Goal: Check status: Check status

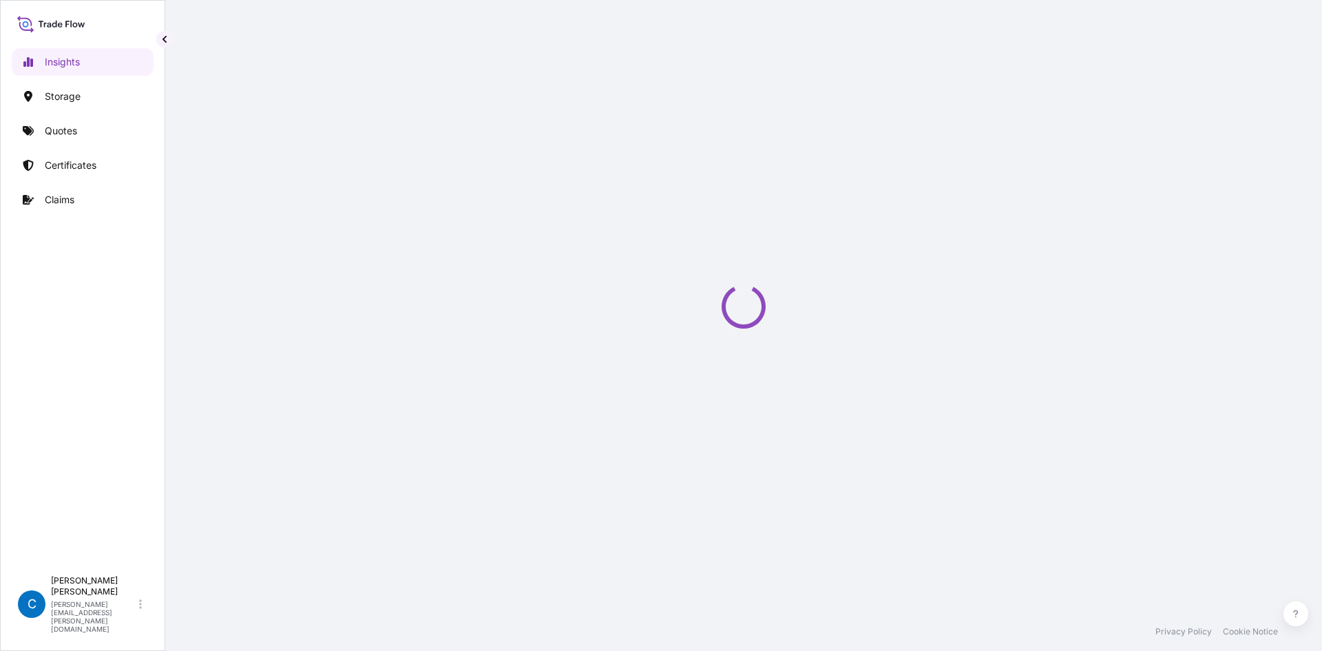
select select "2025"
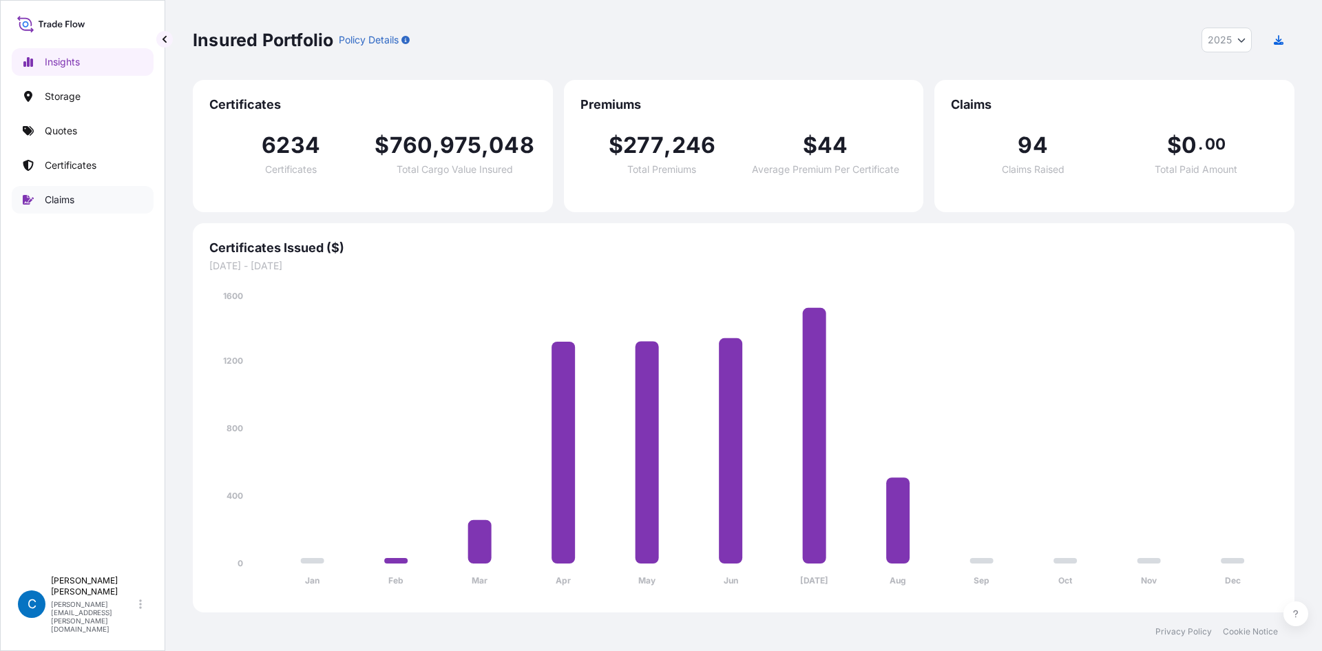
click at [83, 201] on link "Claims" at bounding box center [83, 200] width 142 height 28
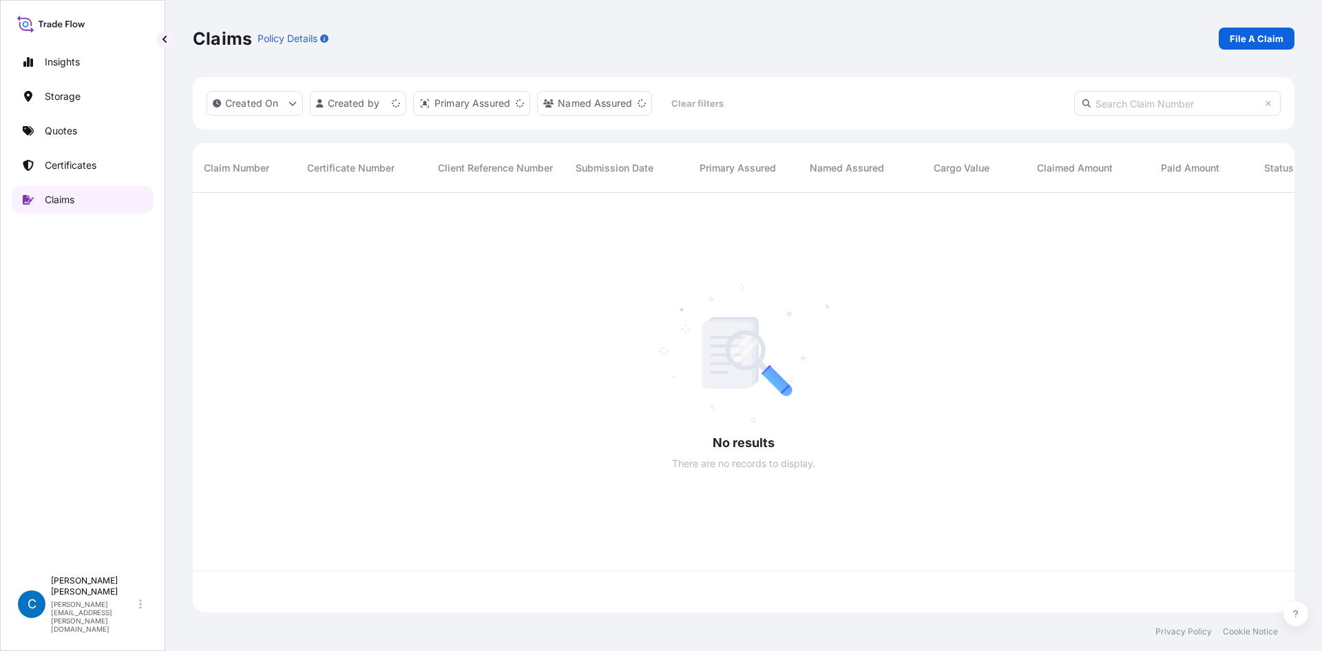
scroll to position [417, 1091]
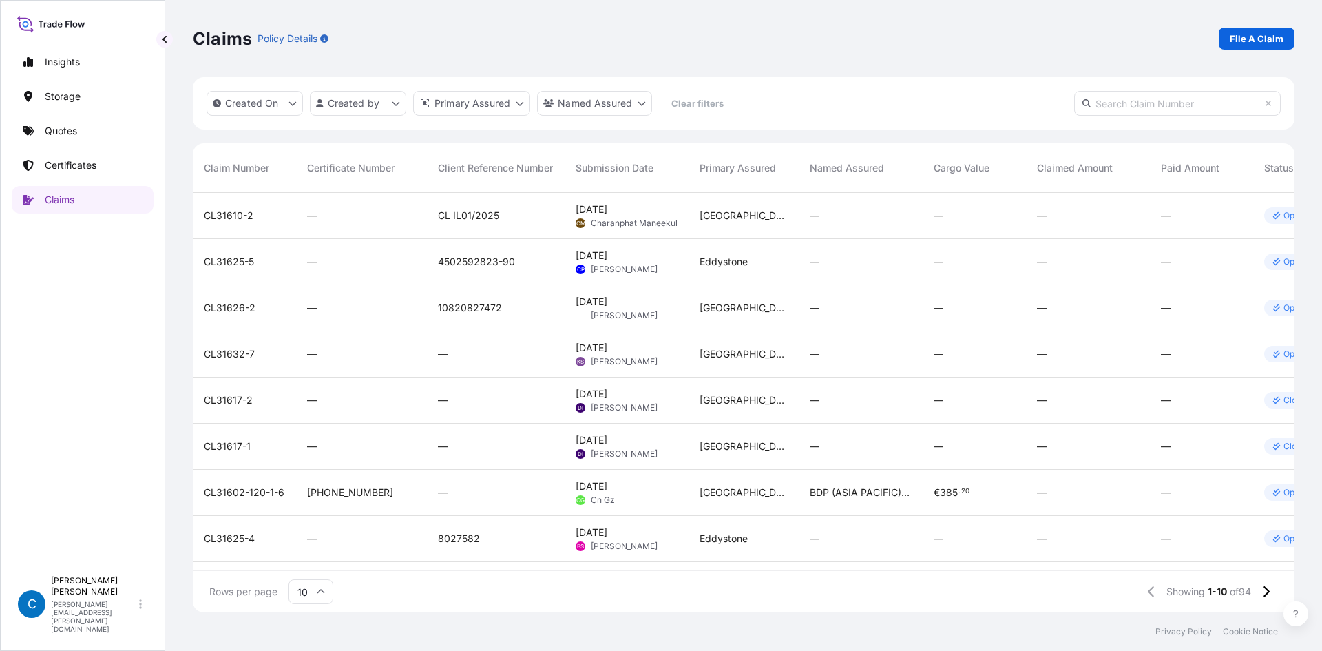
paste input "CL31628-11"
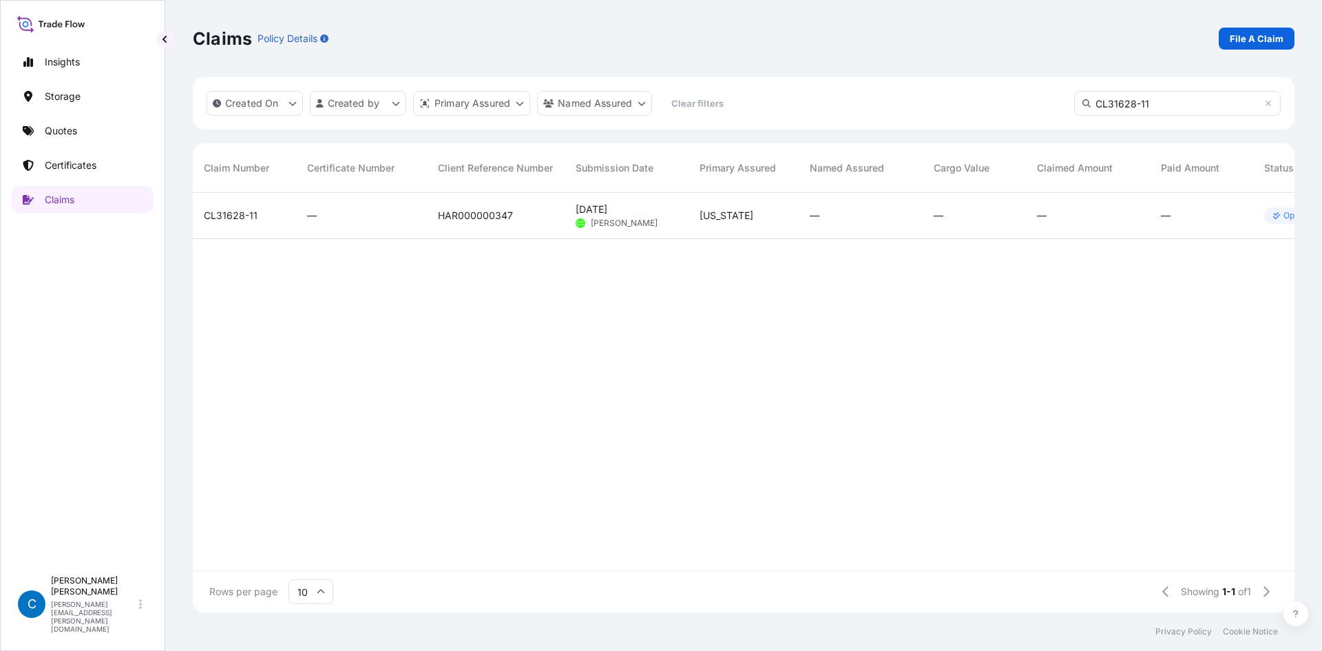
type input "CL31628-11"
click at [225, 207] on div "CL31628-11" at bounding box center [244, 216] width 103 height 46
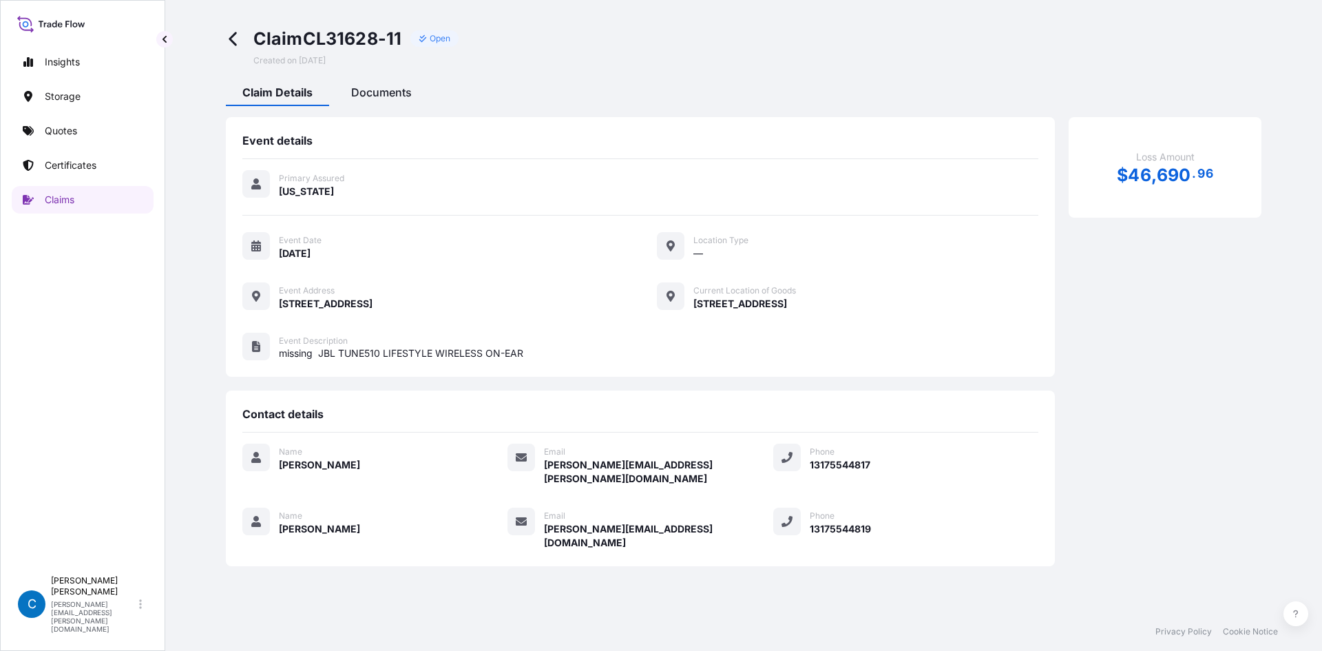
click at [375, 96] on span "Documents" at bounding box center [381, 92] width 61 height 14
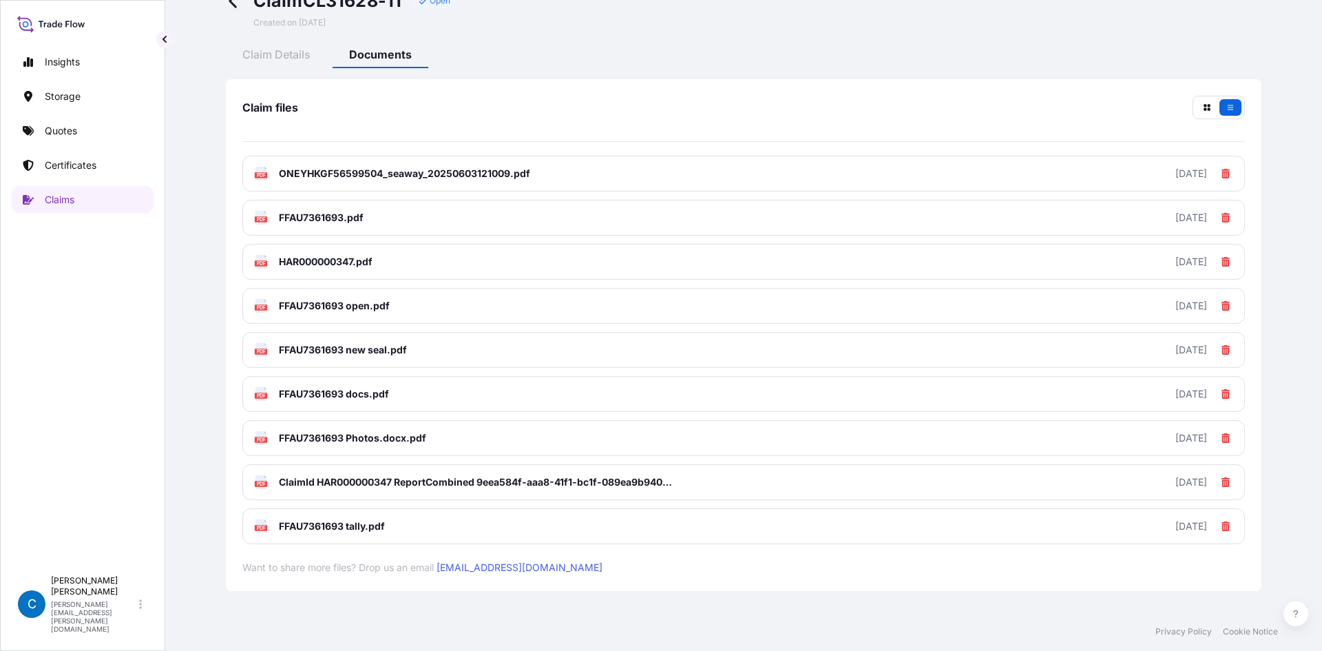
scroll to position [72, 0]
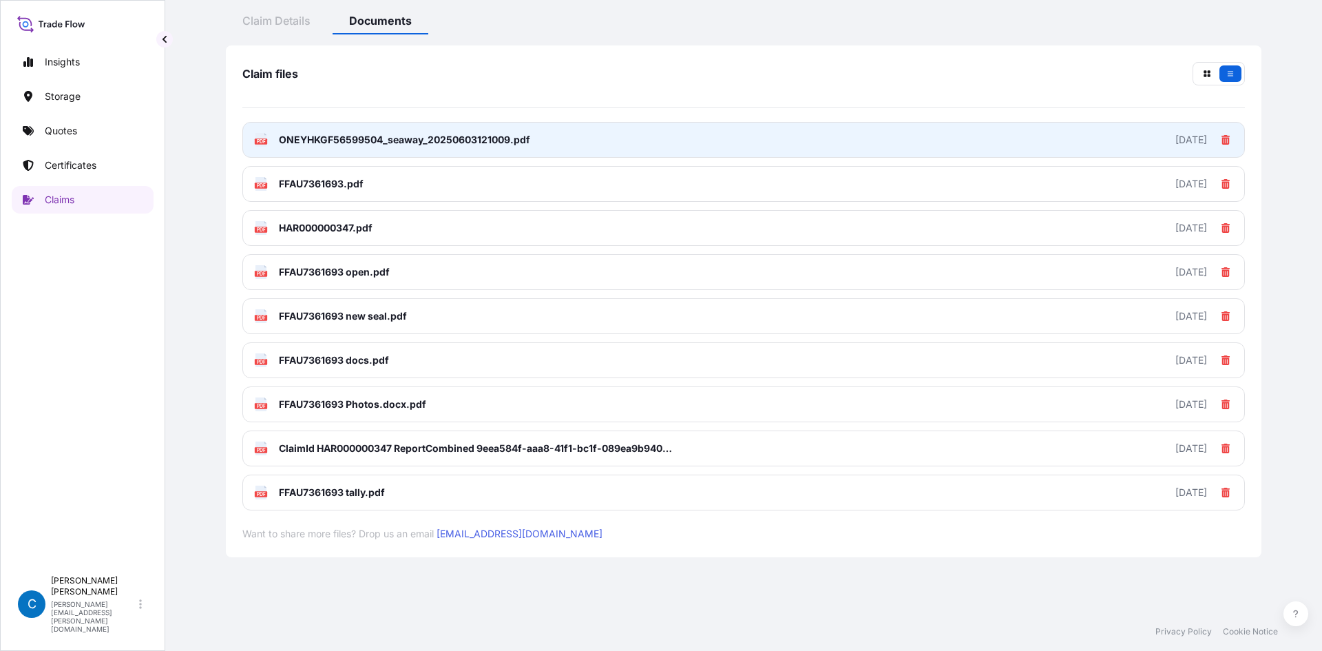
click at [724, 142] on link "PDF ONEYHKGF56599504_seaway_20250603121009.pdf 2025-07-31" at bounding box center [743, 140] width 1003 height 36
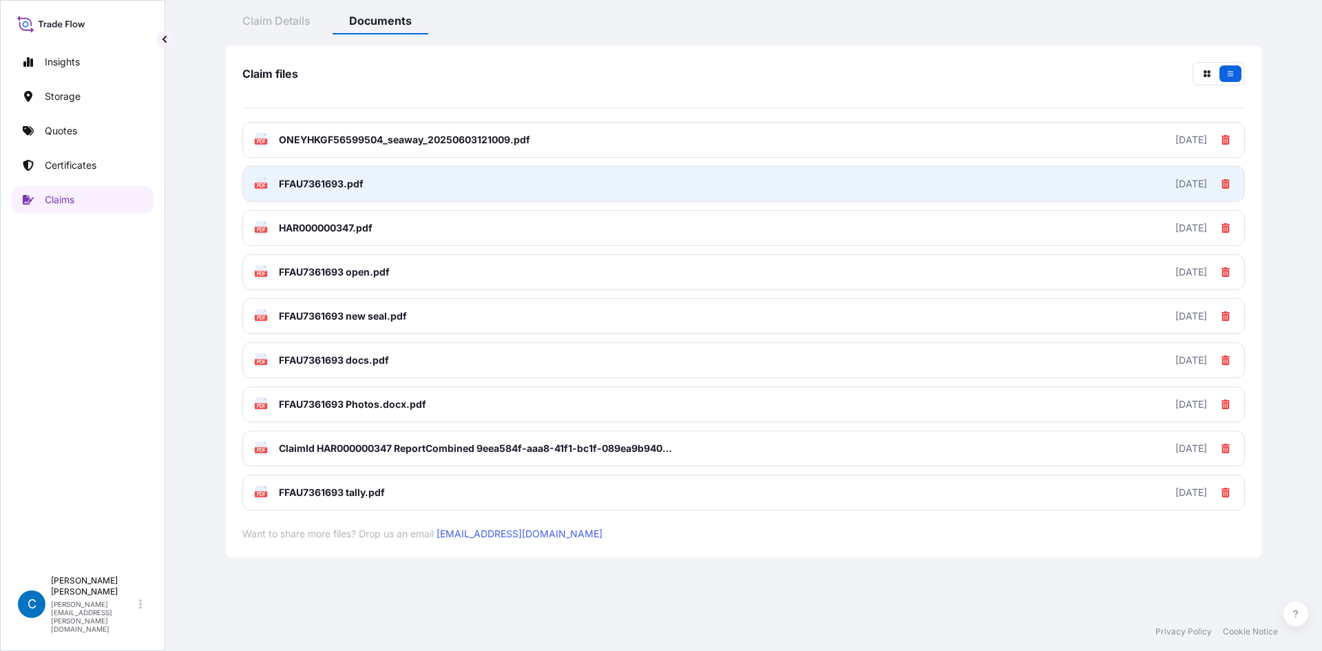
click at [486, 198] on link "PDF FFAU7361693.pdf 2025-07-31" at bounding box center [743, 184] width 1003 height 36
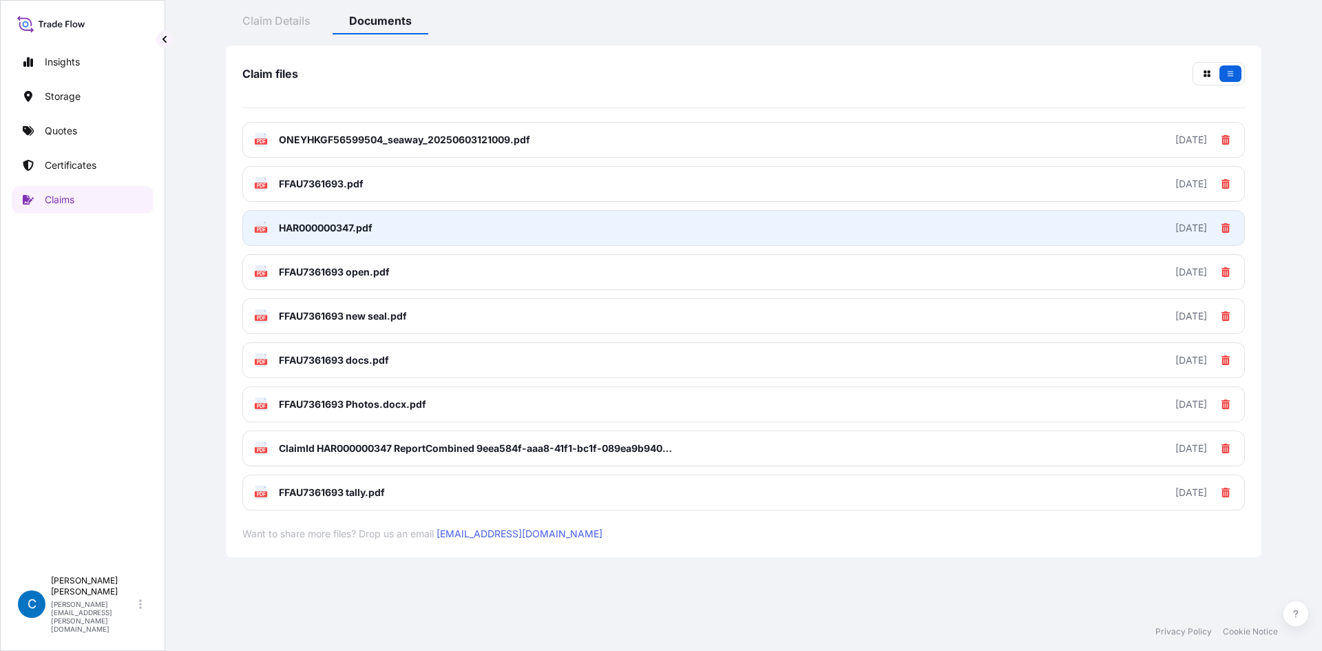
click at [371, 231] on span "HAR000000347.pdf" at bounding box center [326, 228] width 94 height 14
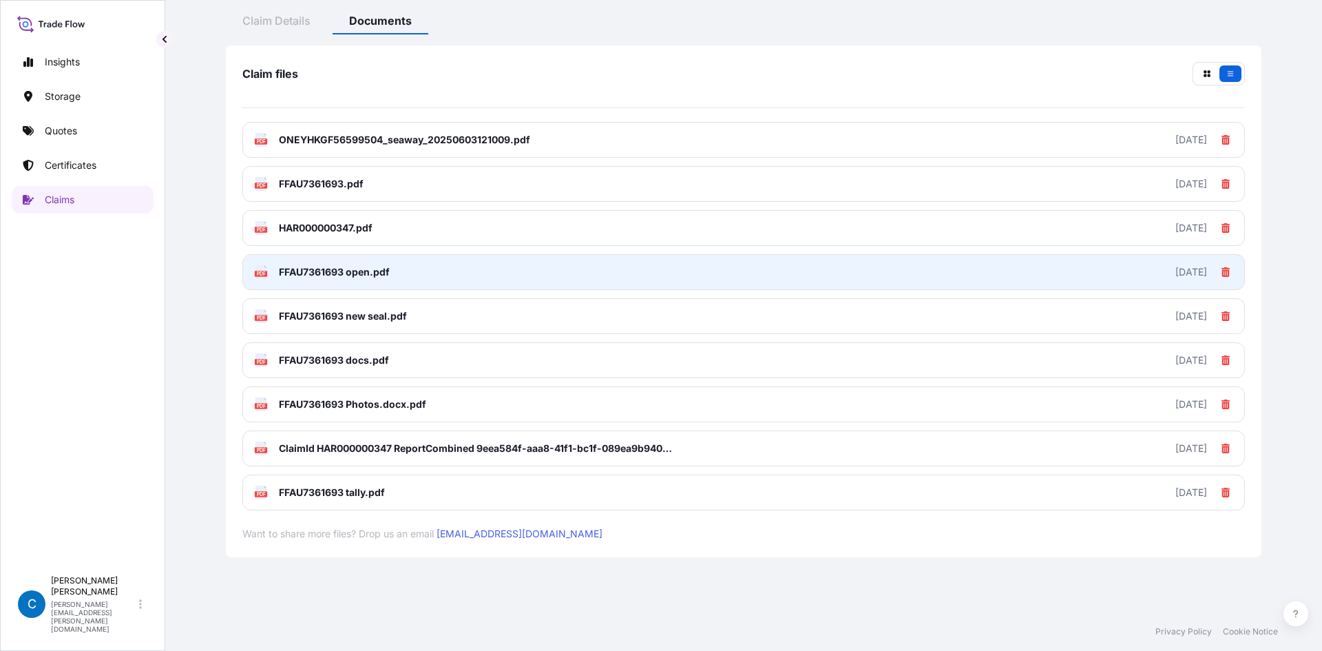
click at [293, 278] on span "FFAU7361693 open.pdf" at bounding box center [334, 272] width 111 height 14
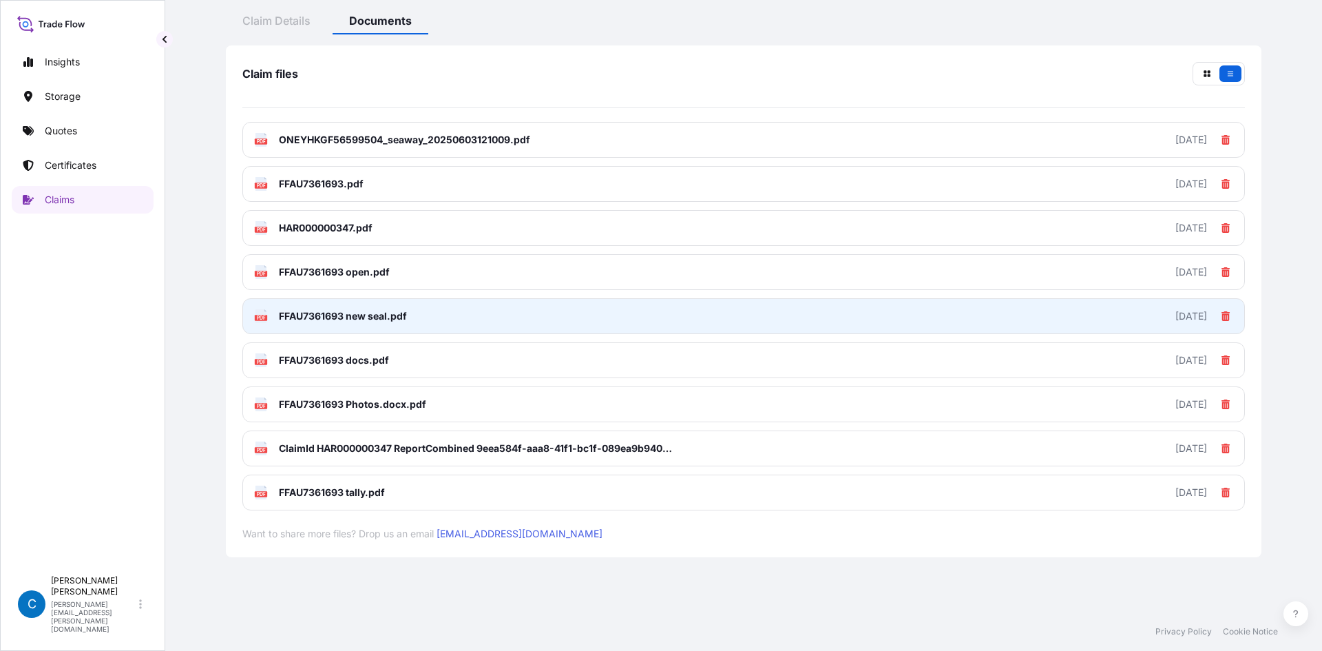
click at [332, 327] on link "PDF FFAU7361693 new seal.pdf 2025-07-31" at bounding box center [743, 316] width 1003 height 36
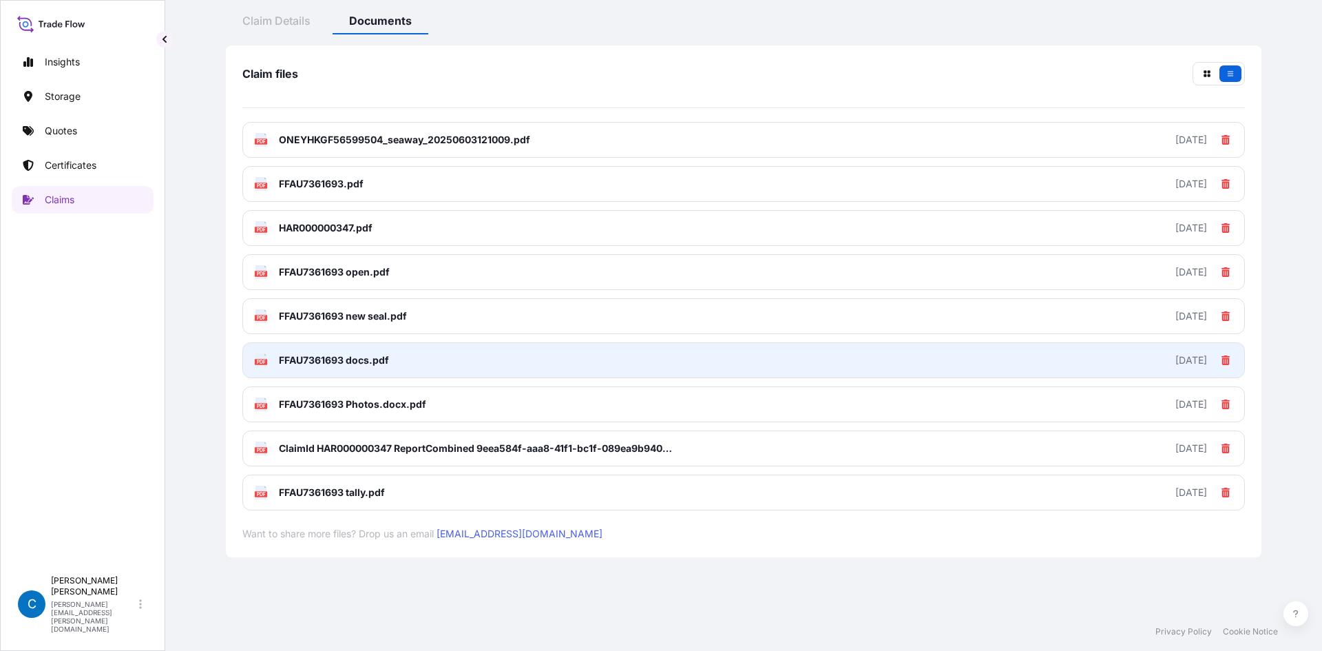
click at [325, 354] on span "FFAU7361693 docs.pdf" at bounding box center [334, 360] width 110 height 14
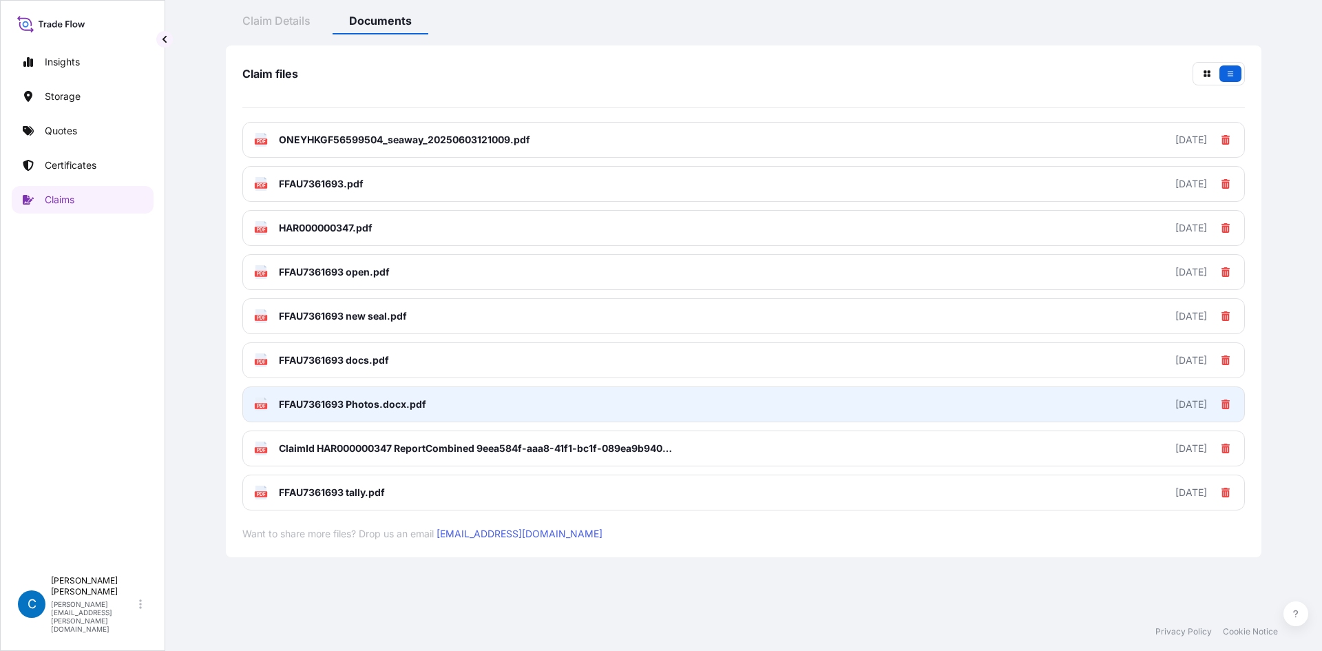
click at [373, 406] on span "FFAU7361693 Photos.docx.pdf" at bounding box center [352, 404] width 147 height 14
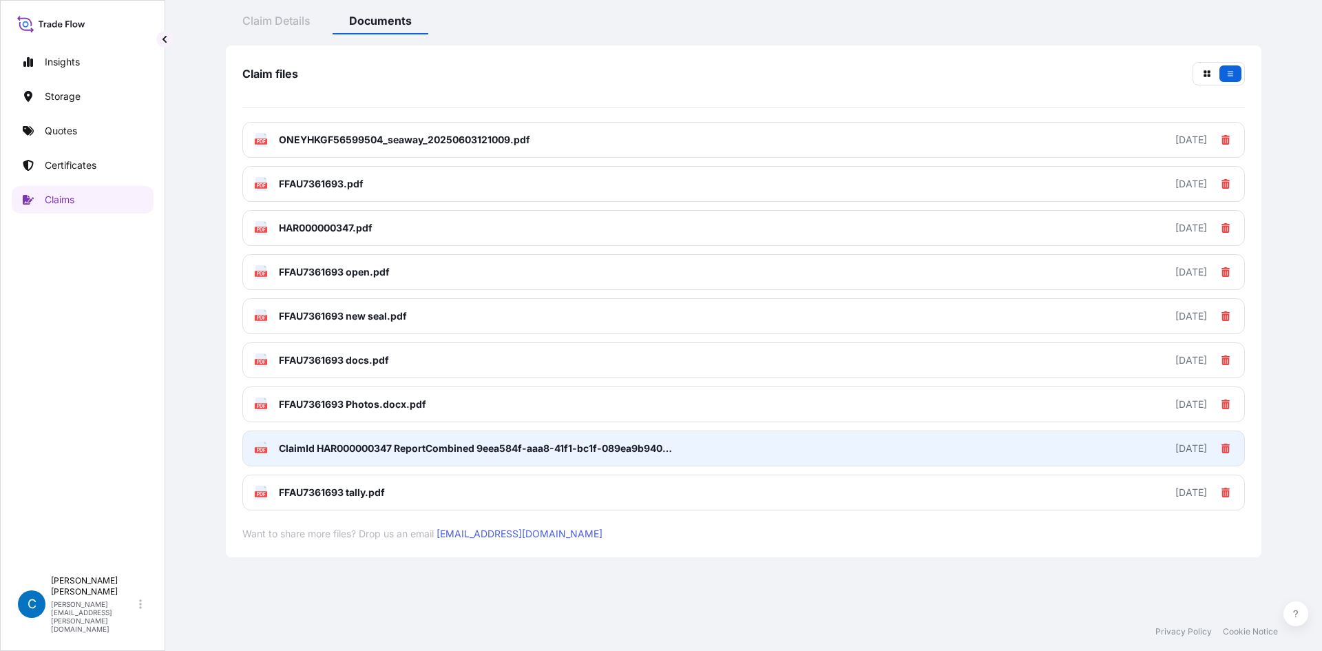
click at [300, 449] on span "ClaimId HAR000000347 ReportCombined 9eea584f-aaa8-41f1-bc1f-089ea9b94003.pdf" at bounding box center [477, 448] width 397 height 14
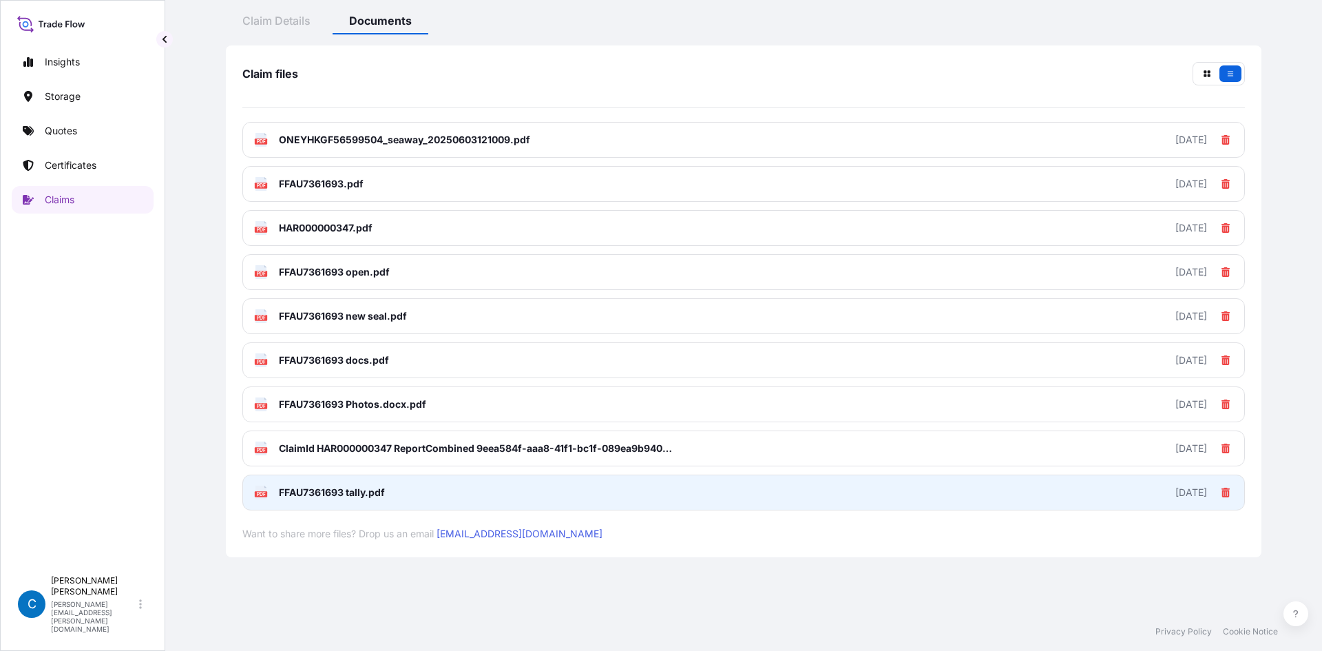
click at [320, 494] on span "FFAU7361693 tally.pdf" at bounding box center [332, 492] width 106 height 14
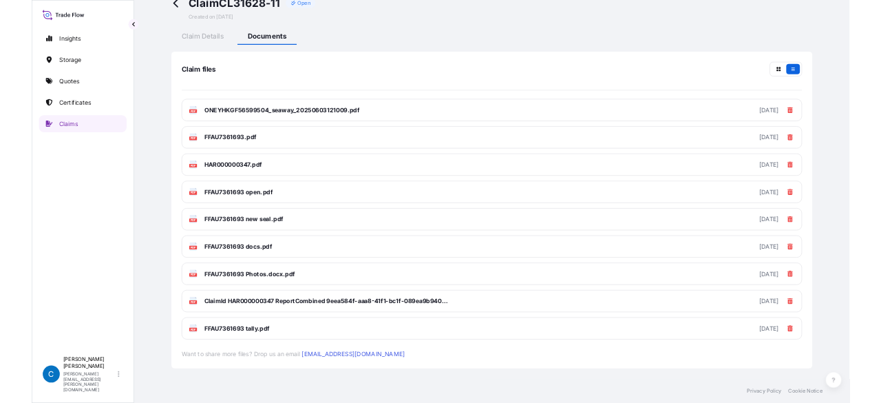
scroll to position [0, 0]
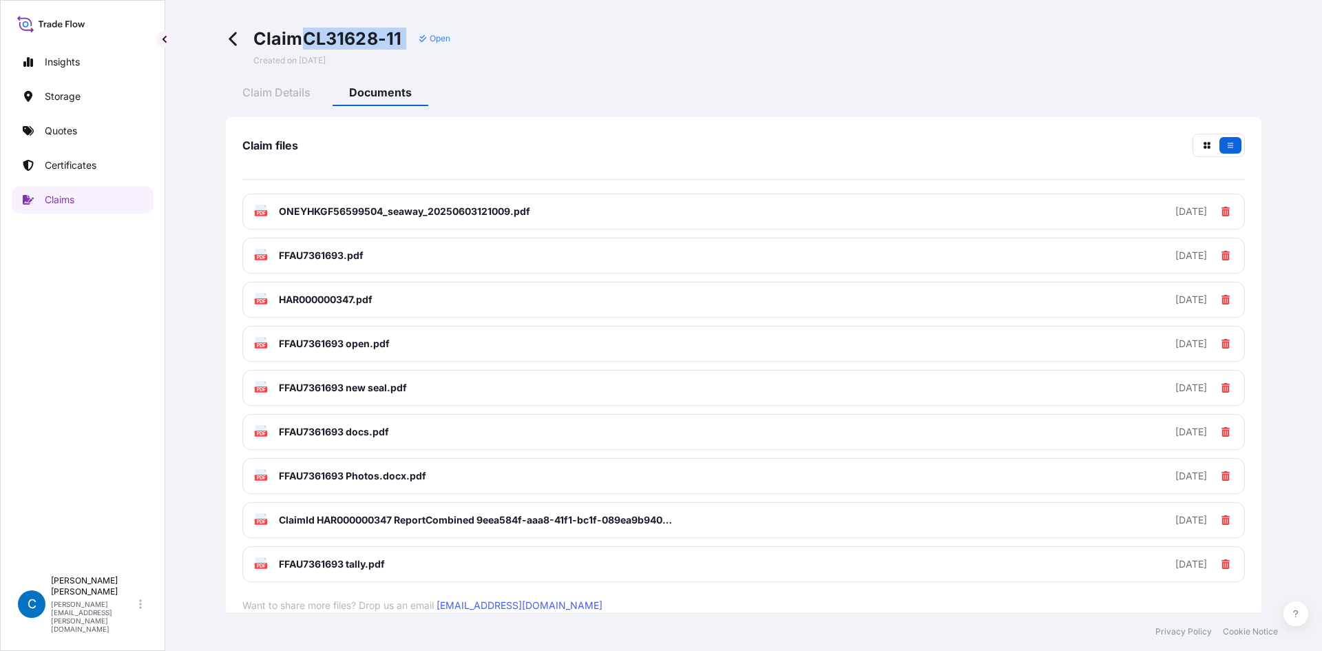
drag, startPoint x: 311, startPoint y: 42, endPoint x: 412, endPoint y: 43, distance: 101.9
click at [412, 43] on div "Claim CL31628-11 Open" at bounding box center [356, 39] width 206 height 22
copy div "CL31628-11"
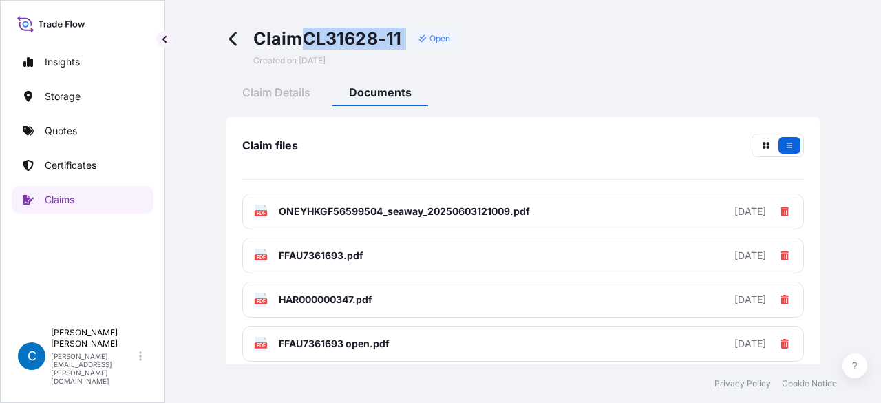
click at [372, 39] on span "Claim CL31628-11" at bounding box center [327, 39] width 149 height 22
drag, startPoint x: 308, startPoint y: 39, endPoint x: 429, endPoint y: 36, distance: 120.5
click at [429, 36] on div "Claim CL31628-11 Open" at bounding box center [356, 39] width 206 height 22
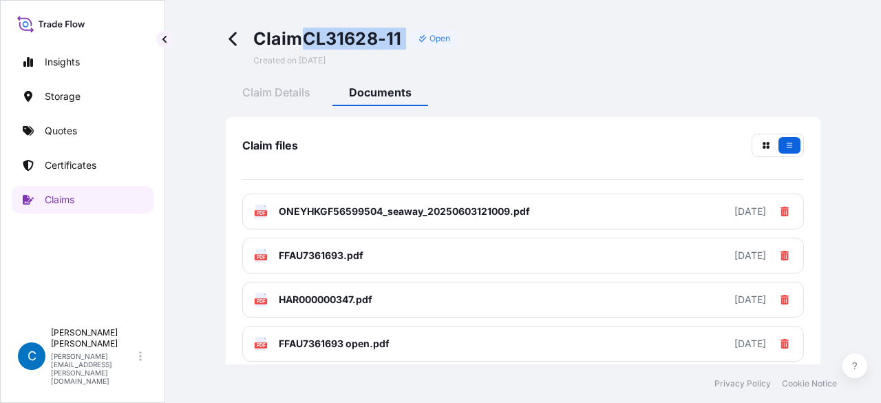
copy div "CL31628-11"
click at [429, 36] on div "Open" at bounding box center [434, 38] width 49 height 17
click at [127, 151] on link "Certificates" at bounding box center [83, 165] width 142 height 28
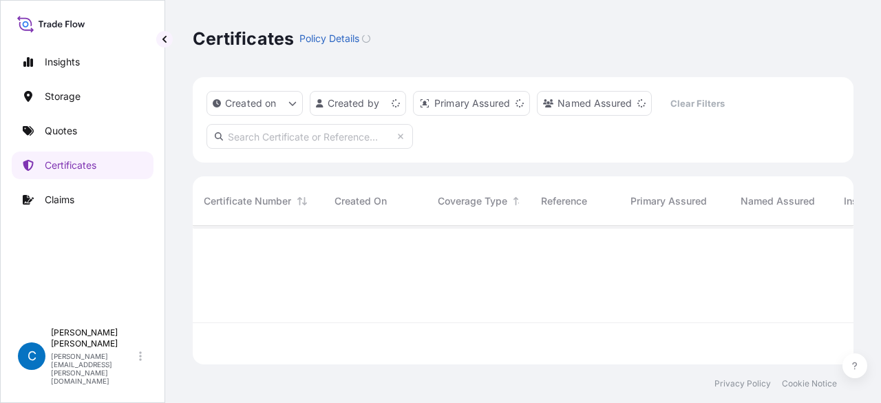
scroll to position [136, 650]
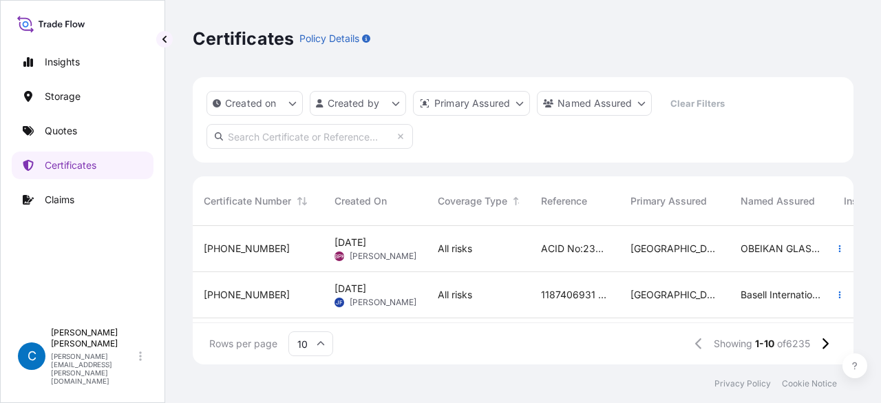
click at [348, 140] on input "text" at bounding box center [310, 136] width 207 height 25
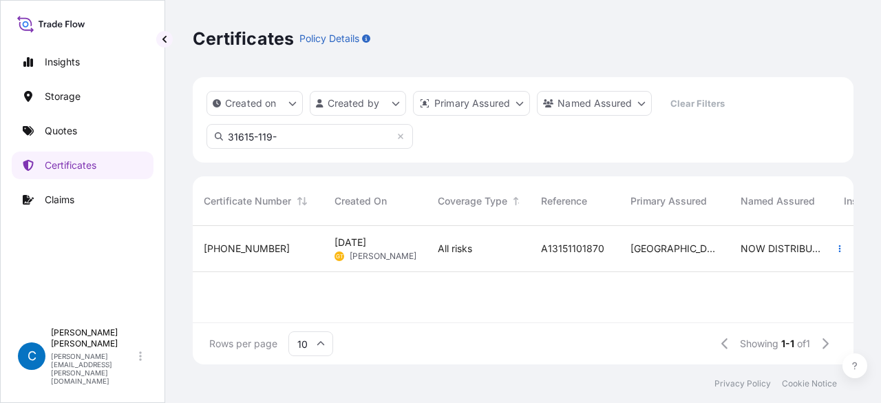
type input "31615-119-"
click at [235, 242] on span "31615-119-1" at bounding box center [247, 249] width 86 height 14
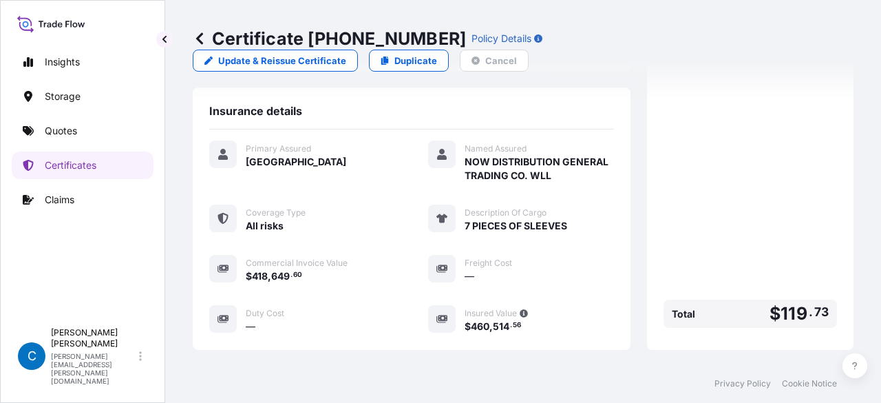
scroll to position [207, 0]
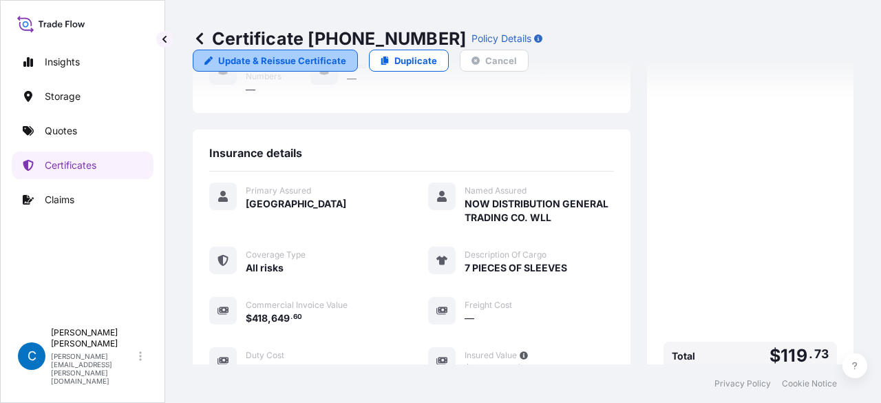
click at [346, 54] on p "Update & Reissue Certificate" at bounding box center [282, 61] width 128 height 14
select select "Air"
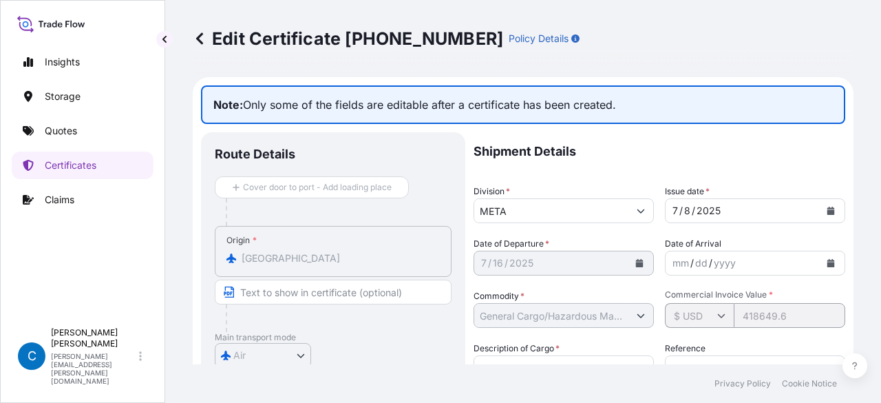
scroll to position [207, 0]
